Goal: Information Seeking & Learning: Understand process/instructions

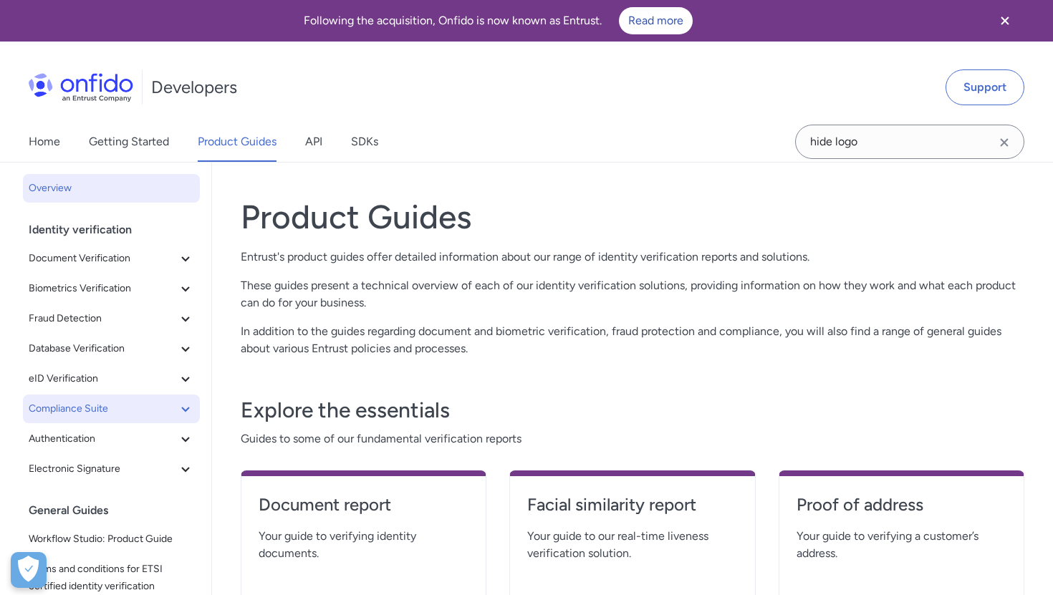
click at [79, 413] on span "Compliance Suite" at bounding box center [103, 408] width 148 height 17
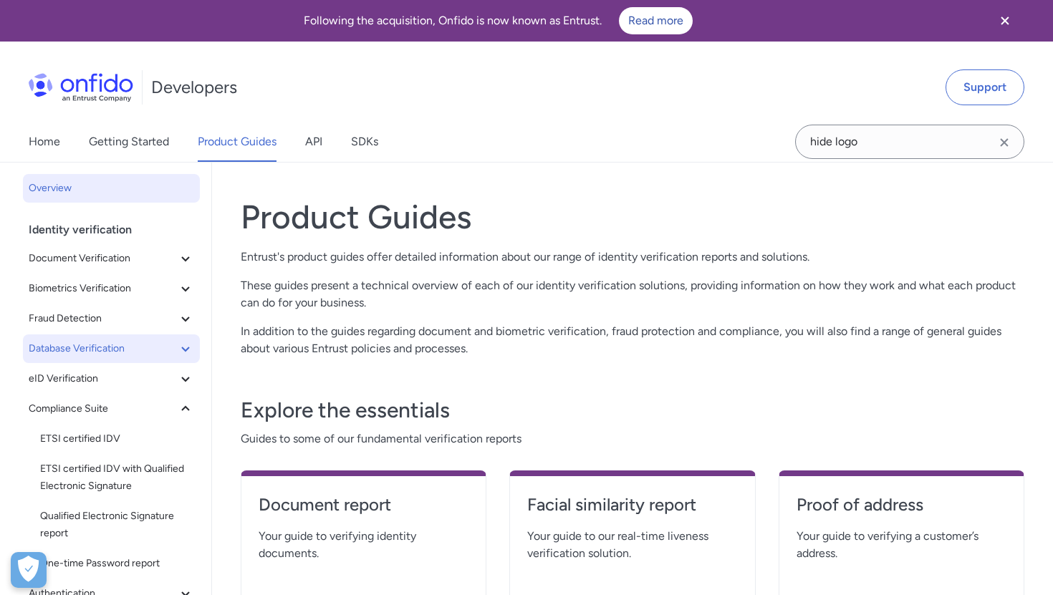
click at [85, 344] on span "Database Verification" at bounding box center [103, 348] width 148 height 17
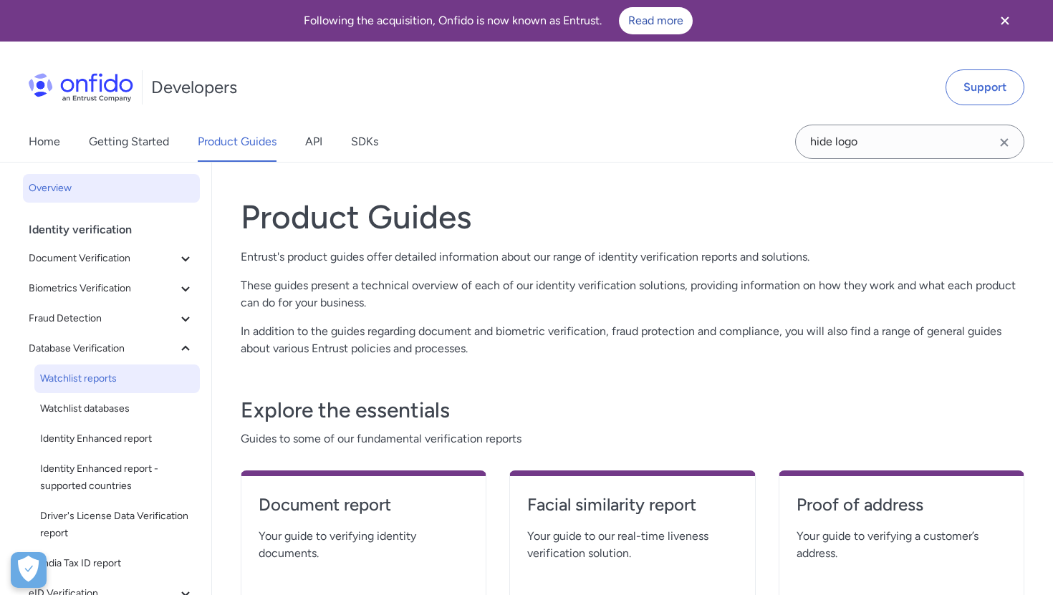
click at [85, 383] on span "Watchlist reports" at bounding box center [117, 378] width 154 height 17
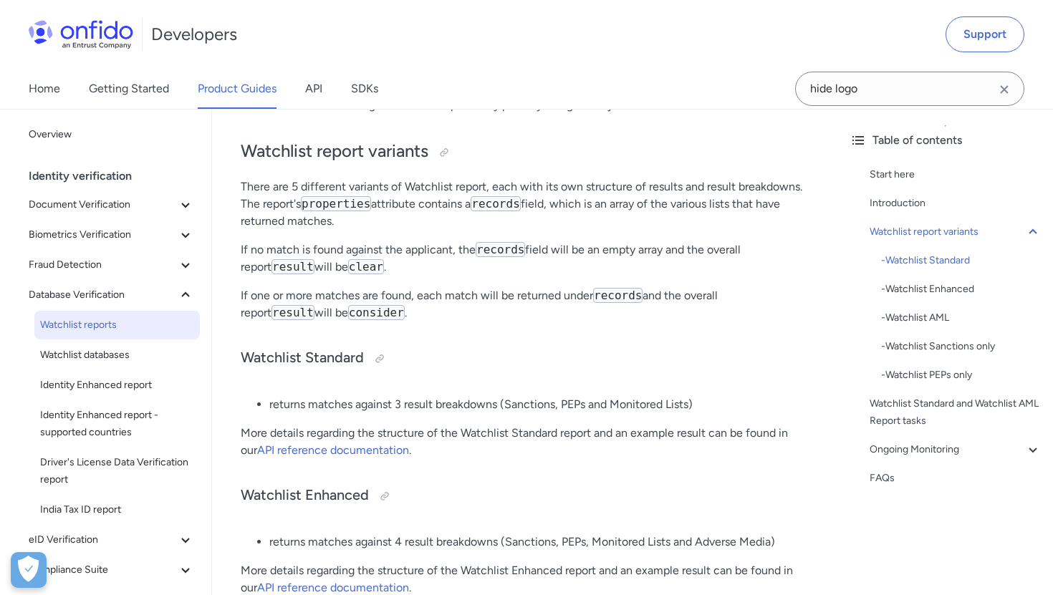
scroll to position [387, 0]
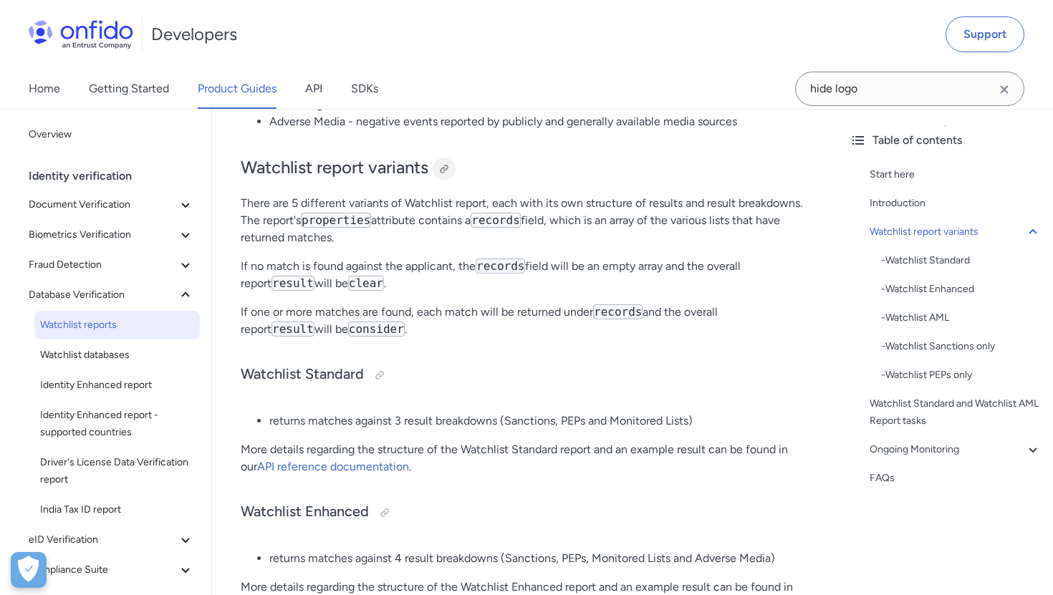
click at [453, 168] on div at bounding box center [444, 169] width 23 height 23
click at [135, 96] on link "Getting Started" at bounding box center [129, 89] width 80 height 40
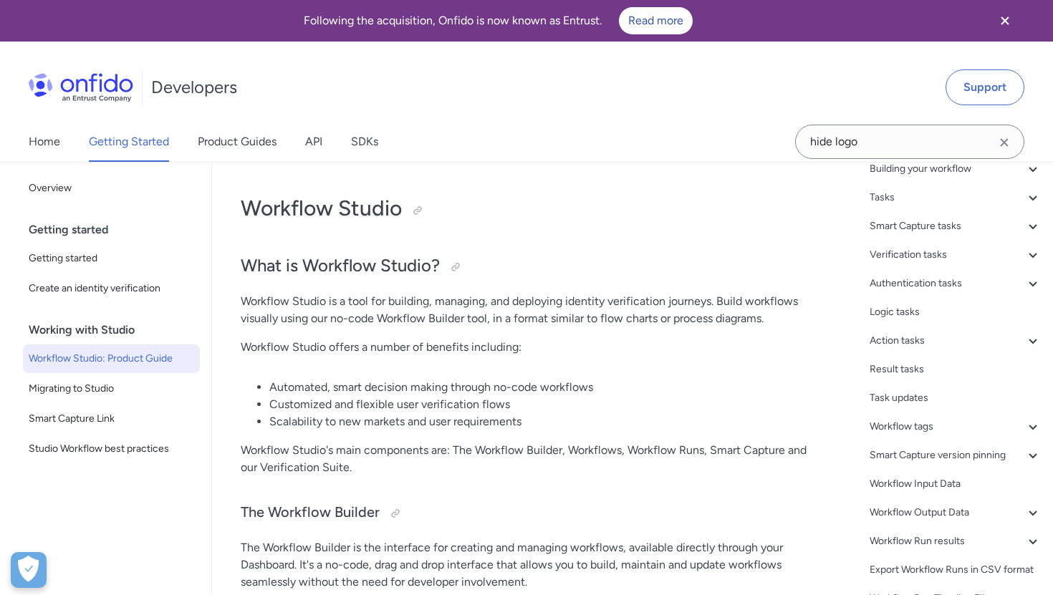
scroll to position [115, 0]
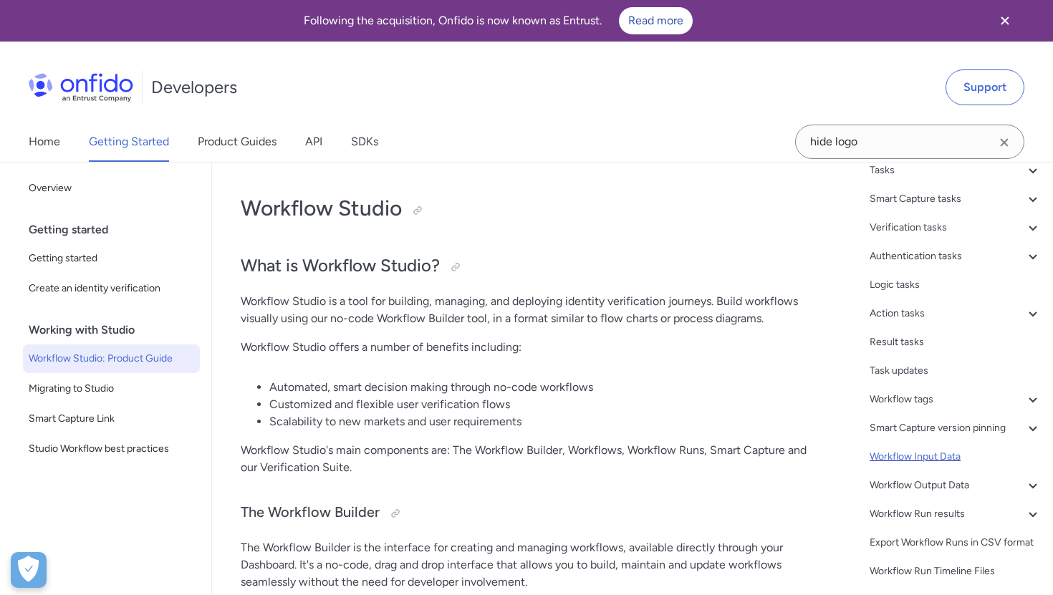
click at [912, 458] on div "Workflow Input Data" at bounding box center [955, 456] width 172 height 17
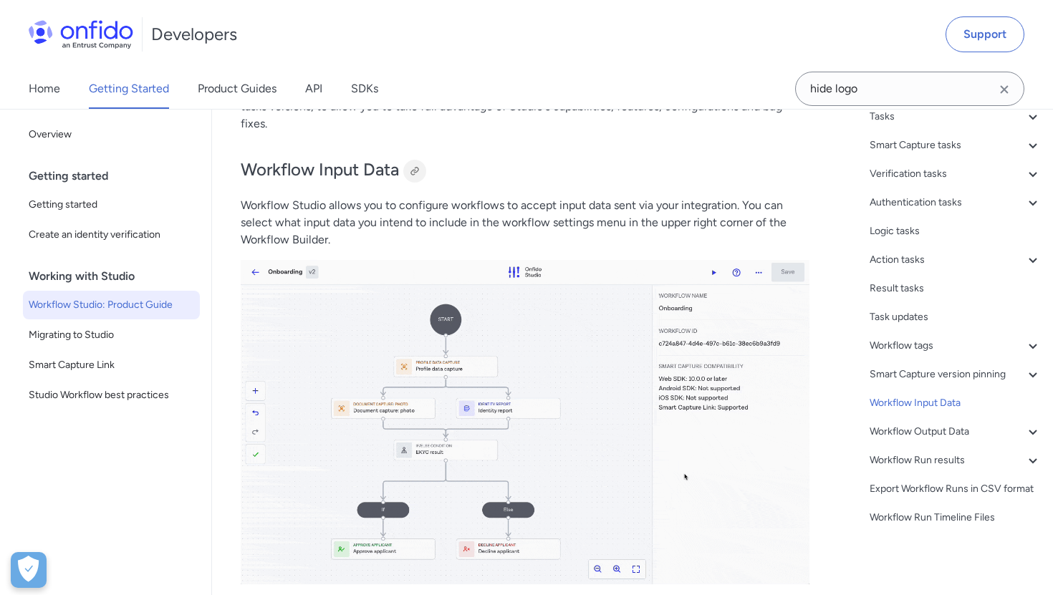
click at [418, 165] on div at bounding box center [414, 170] width 11 height 11
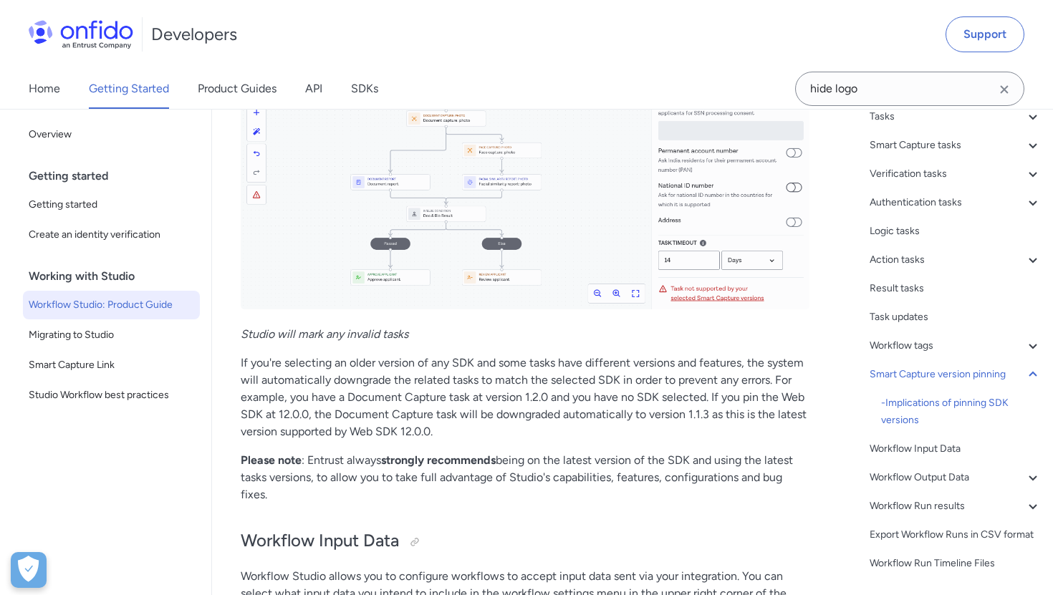
scroll to position [26907, 0]
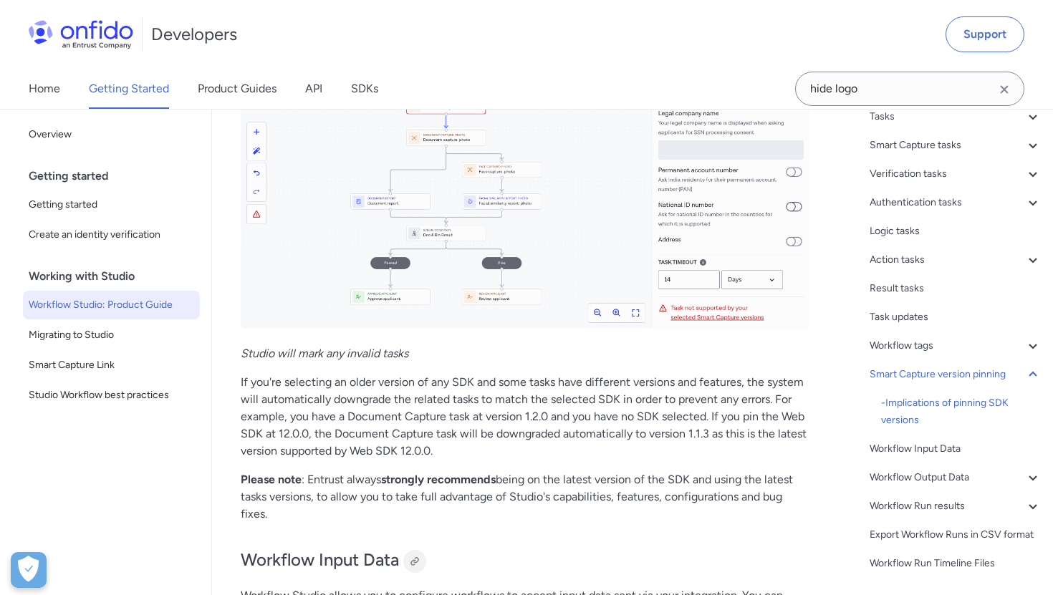
click at [416, 556] on div at bounding box center [414, 561] width 11 height 11
